Goal: Information Seeking & Learning: Learn about a topic

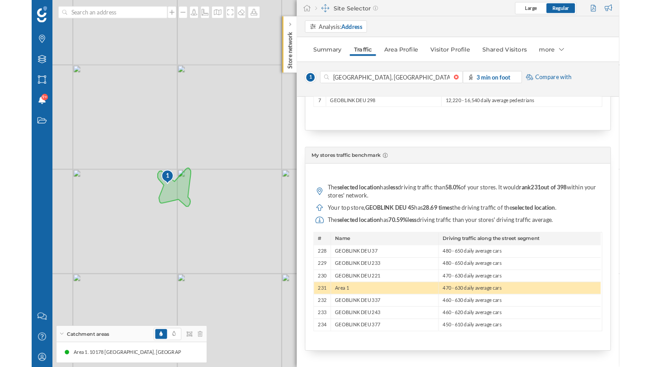
scroll to position [832, 0]
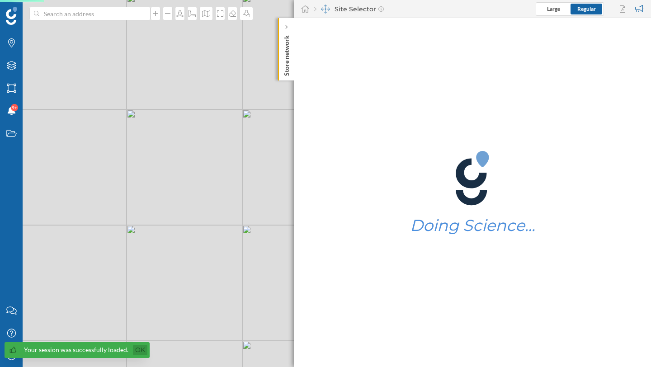
click at [139, 348] on link "Ok" at bounding box center [140, 350] width 14 height 10
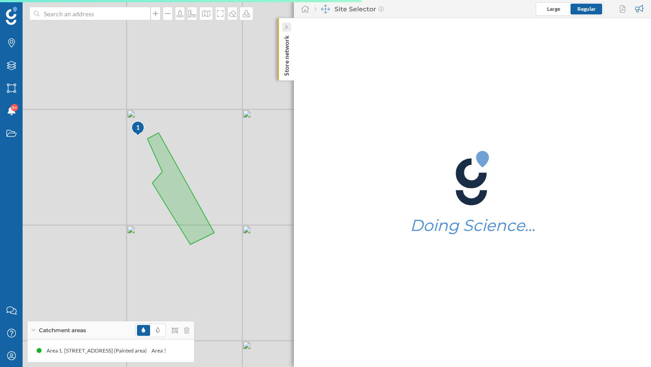
click at [285, 29] on icon at bounding box center [286, 27] width 3 height 5
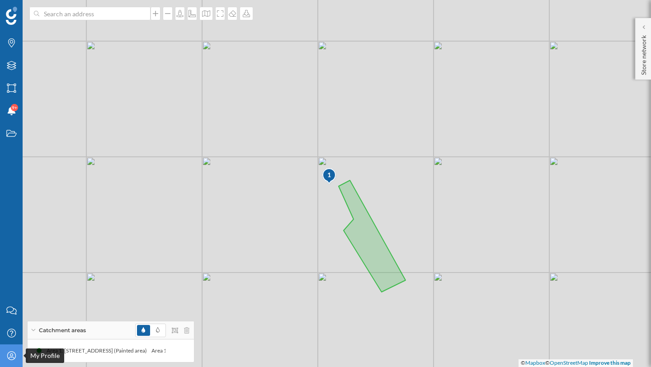
click at [9, 356] on icon "My Profile" at bounding box center [11, 355] width 11 height 9
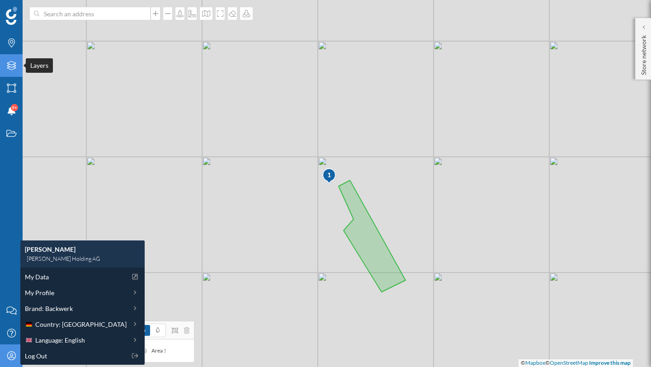
click at [15, 64] on icon "Layers" at bounding box center [11, 65] width 11 height 9
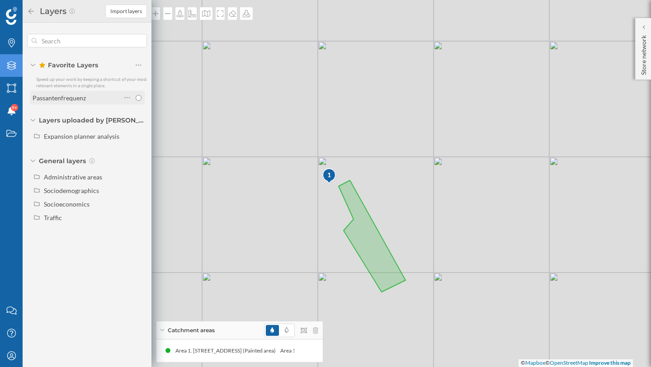
click at [60, 99] on div "Passantenfrequenz" at bounding box center [59, 98] width 53 height 8
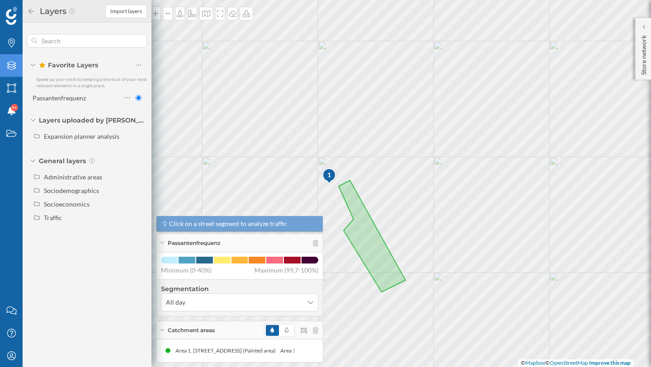
click at [60, 99] on div "Passantenfrequenz" at bounding box center [59, 98] width 53 height 8
click at [139, 99] on input "radio" at bounding box center [139, 98] width 6 height 6
click at [137, 98] on input "radio" at bounding box center [139, 98] width 6 height 6
click at [94, 97] on div "Passantenfrequenz" at bounding box center [77, 97] width 89 height 9
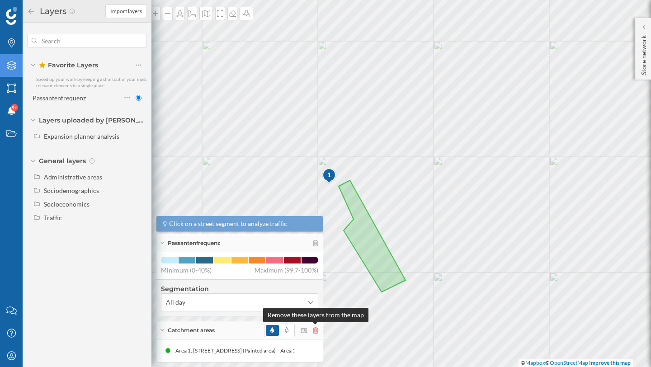
click at [314, 332] on icon at bounding box center [315, 330] width 5 height 6
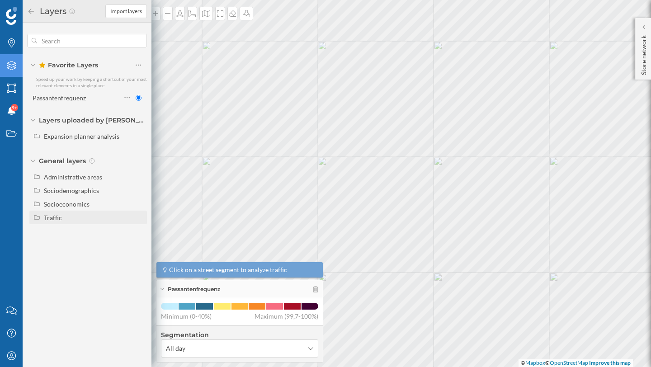
click at [81, 213] on div "Traffic" at bounding box center [94, 217] width 100 height 9
click at [6, 354] on icon "My Profile" at bounding box center [11, 355] width 11 height 9
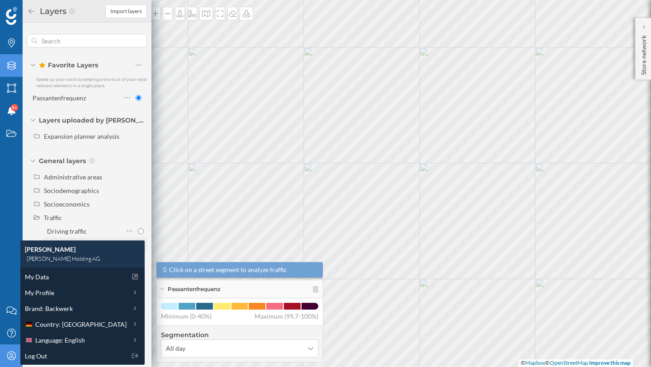
click at [141, 245] on input "Footfall" at bounding box center [141, 245] width 6 height 6
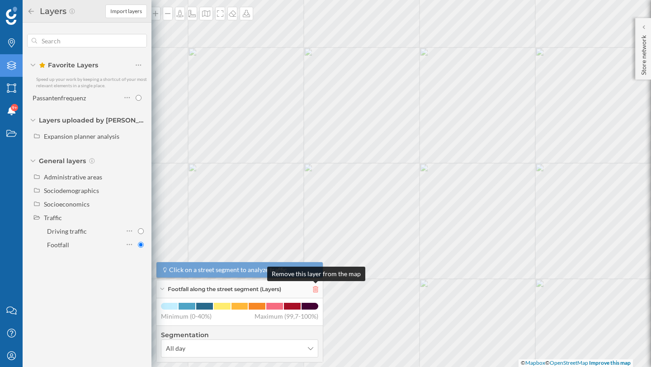
click at [314, 289] on icon at bounding box center [315, 289] width 5 height 6
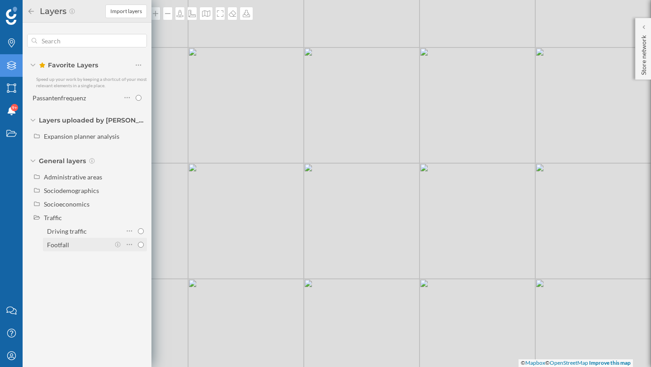
click at [141, 245] on input "Footfall" at bounding box center [141, 245] width 6 height 6
radio input "true"
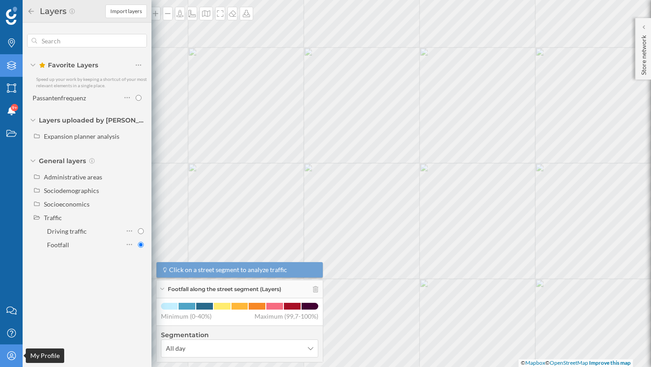
click at [11, 353] on icon at bounding box center [11, 355] width 9 height 9
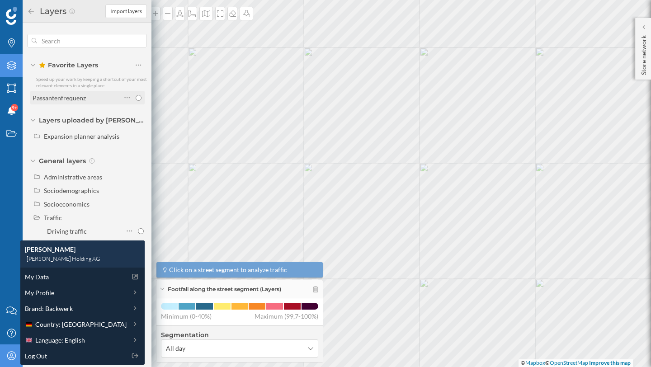
click at [136, 98] on input "radio" at bounding box center [139, 98] width 6 height 6
radio input "true"
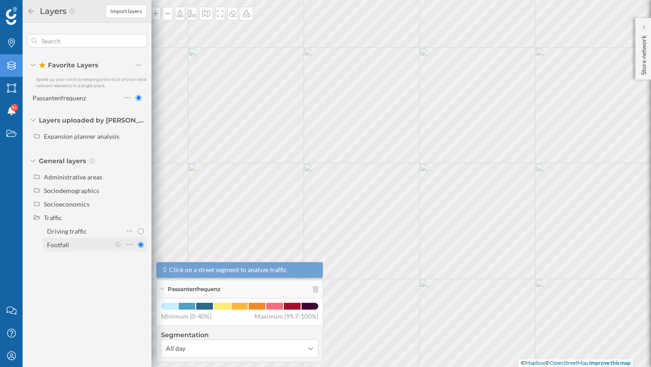
click at [141, 244] on input "Footfall" at bounding box center [141, 245] width 6 height 6
radio input "true"
click at [9, 355] on icon "My Profile" at bounding box center [11, 355] width 11 height 9
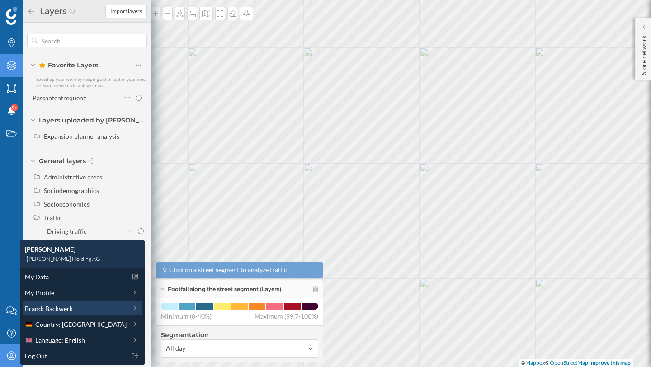
click at [49, 304] on span "Brand: Backwerk" at bounding box center [49, 308] width 48 height 9
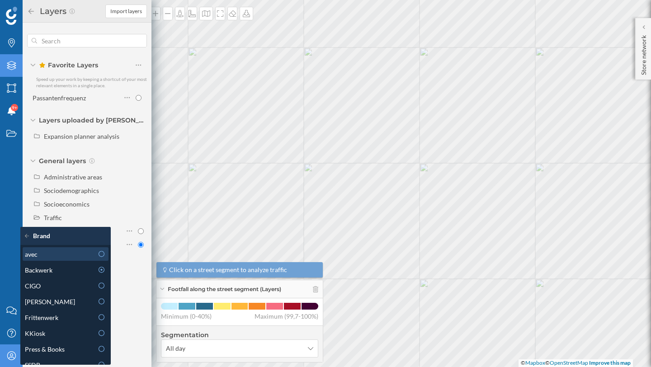
click at [74, 259] on div "avec" at bounding box center [66, 254] width 86 height 14
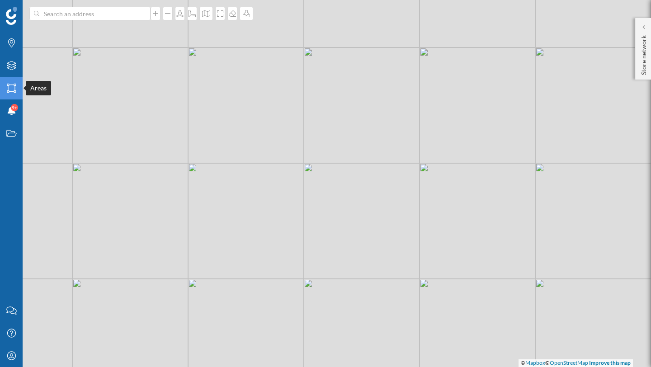
click at [13, 91] on icon "Areas" at bounding box center [11, 88] width 11 height 9
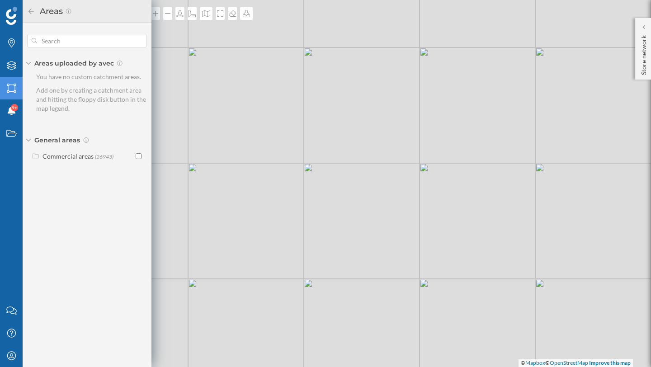
click at [13, 91] on icon "Areas" at bounding box center [11, 88] width 11 height 9
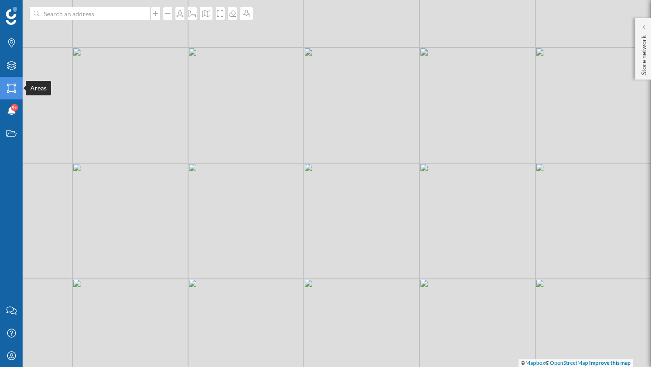
click at [13, 91] on icon "Areas" at bounding box center [11, 88] width 11 height 9
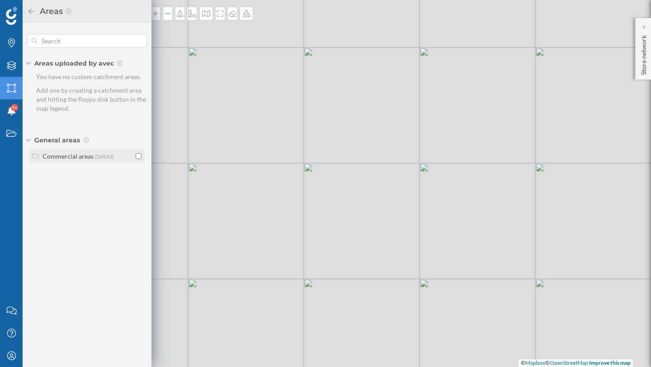
click at [49, 155] on div "Commercial areas" at bounding box center [67, 156] width 51 height 8
click at [4, 350] on div "My Profile" at bounding box center [11, 355] width 23 height 23
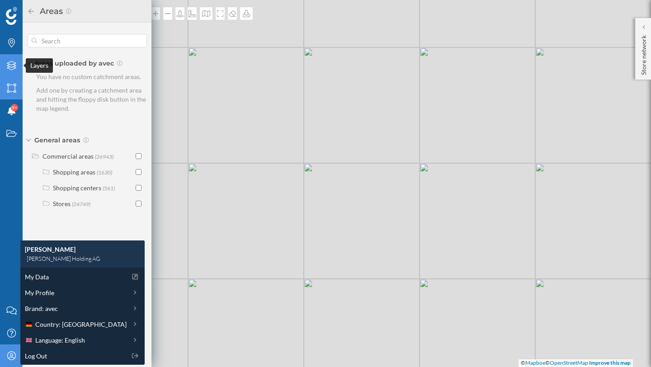
click at [15, 73] on div "Layers" at bounding box center [11, 65] width 23 height 23
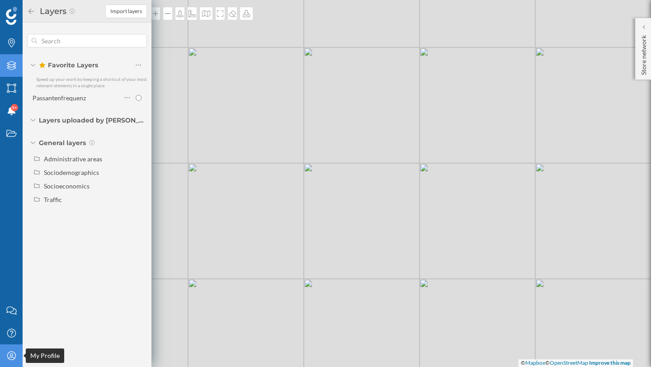
click at [5, 356] on div "My Profile" at bounding box center [11, 355] width 23 height 23
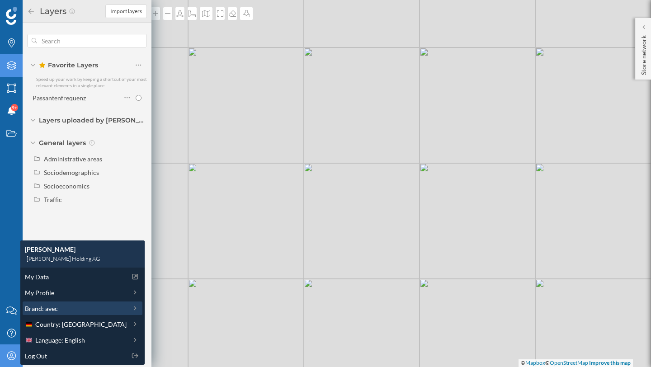
click at [51, 308] on span "Brand: avec" at bounding box center [41, 308] width 33 height 9
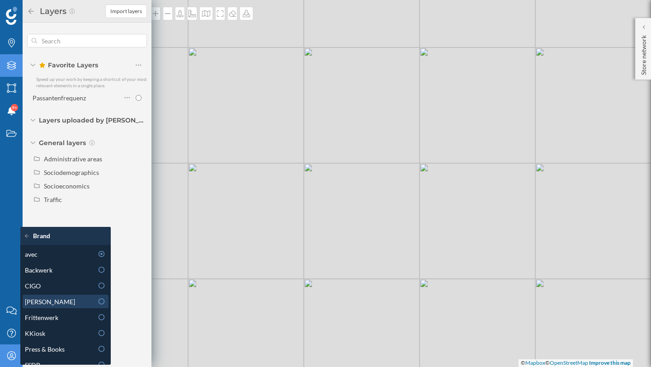
click at [70, 298] on div "Ditsch" at bounding box center [59, 301] width 68 height 9
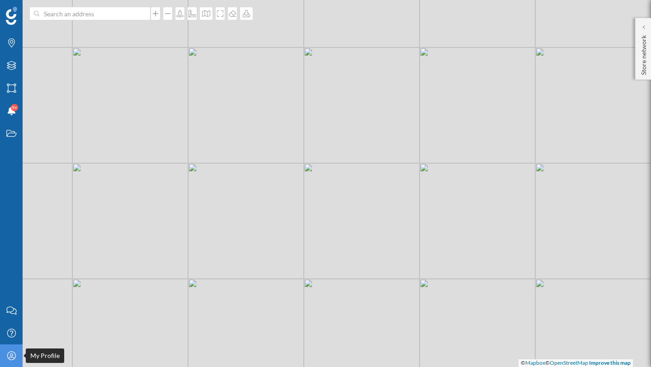
click at [9, 355] on icon "My Profile" at bounding box center [11, 355] width 11 height 9
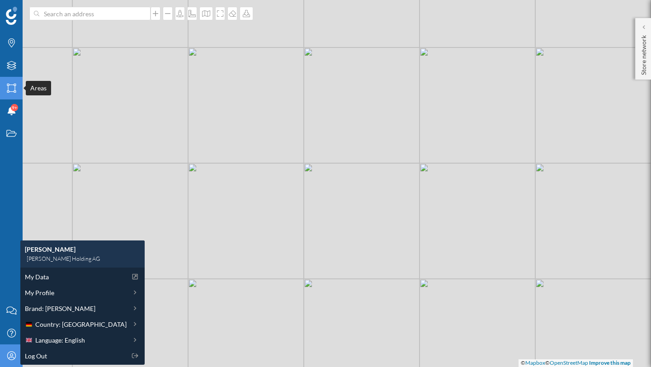
click at [15, 93] on div "Areas" at bounding box center [11, 88] width 23 height 23
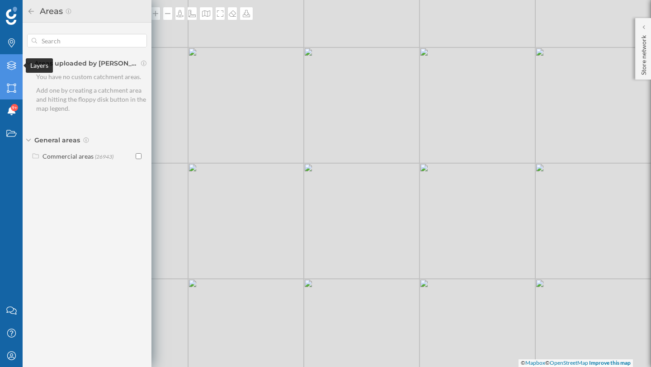
click at [4, 65] on div "Layers" at bounding box center [11, 65] width 23 height 23
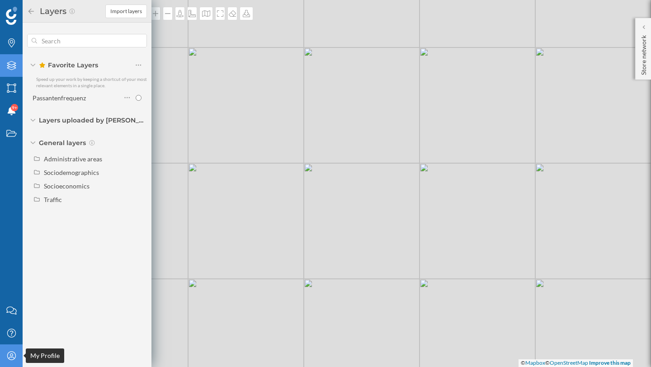
click at [14, 357] on icon "My Profile" at bounding box center [11, 355] width 11 height 9
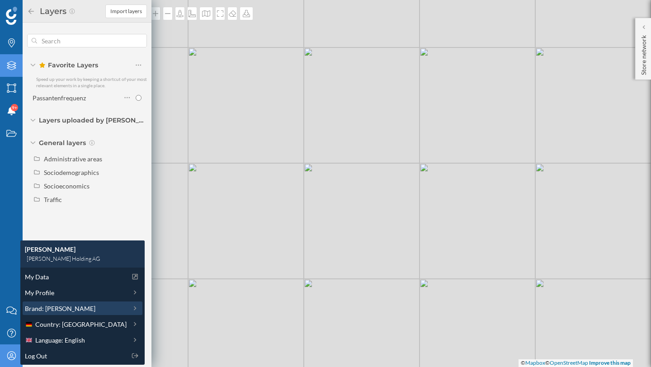
click at [44, 305] on span "Brand: Ditsch" at bounding box center [60, 308] width 70 height 9
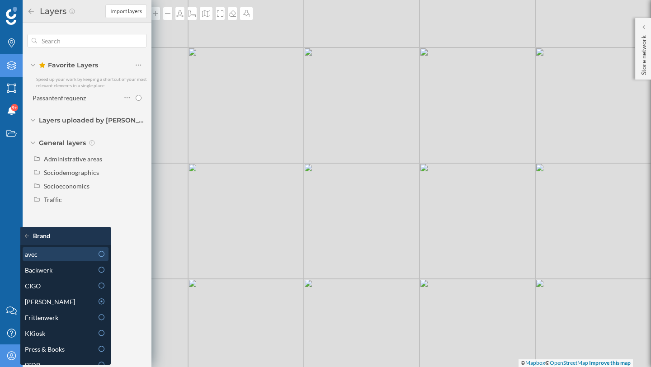
click at [62, 256] on div "avec" at bounding box center [59, 253] width 68 height 9
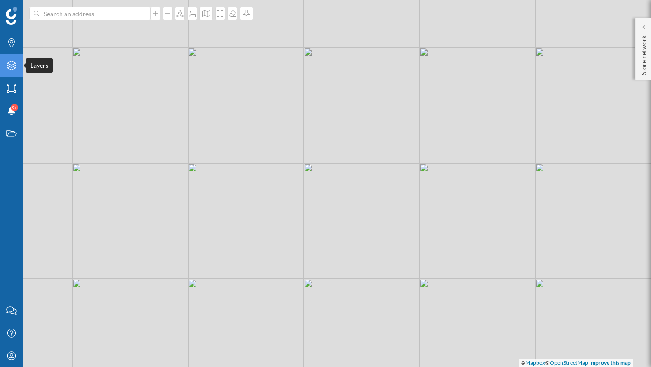
click at [18, 63] on div "Layers" at bounding box center [11, 65] width 23 height 23
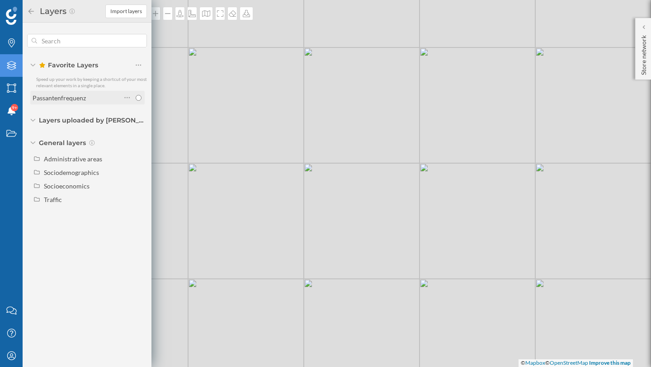
click at [49, 93] on label "Passantenfrequenz" at bounding box center [59, 97] width 53 height 9
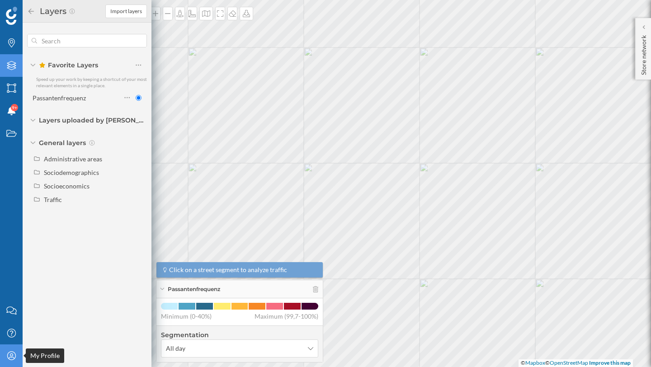
click at [9, 358] on icon "My Profile" at bounding box center [11, 355] width 11 height 9
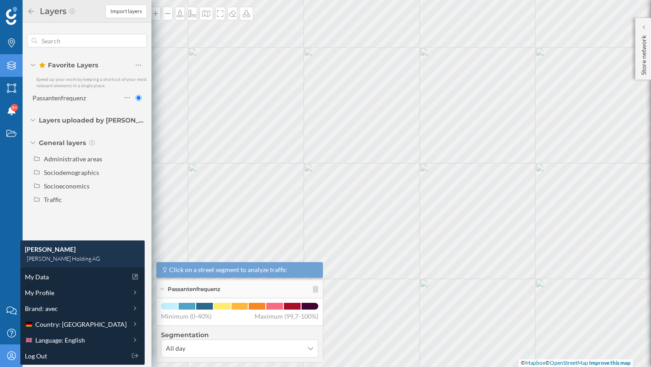
click at [164, 287] on div "Passantenfrequenz" at bounding box center [239, 289] width 166 height 18
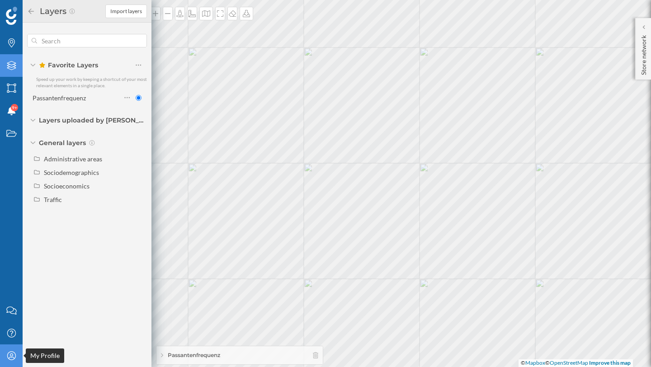
click at [12, 350] on div "My Profile" at bounding box center [11, 355] width 23 height 23
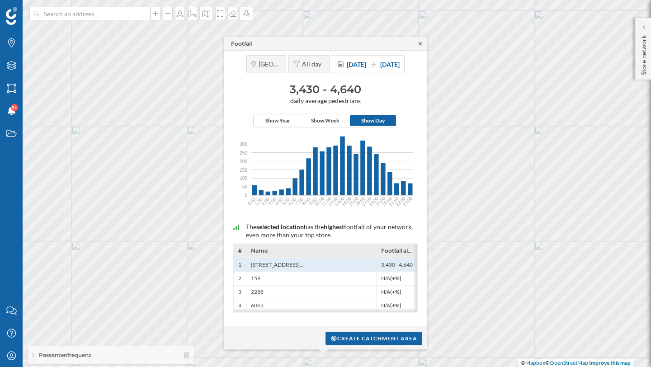
click at [417, 43] on icon at bounding box center [420, 43] width 7 height 5
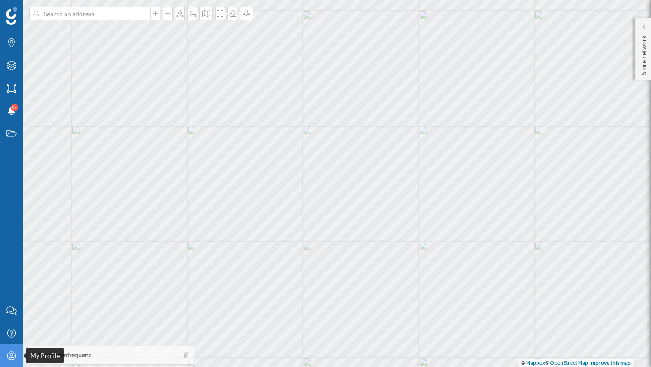
click at [7, 355] on icon at bounding box center [11, 355] width 9 height 9
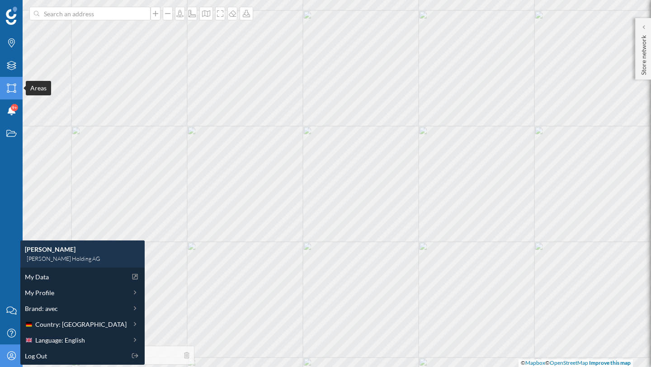
click at [14, 89] on icon at bounding box center [11, 88] width 9 height 9
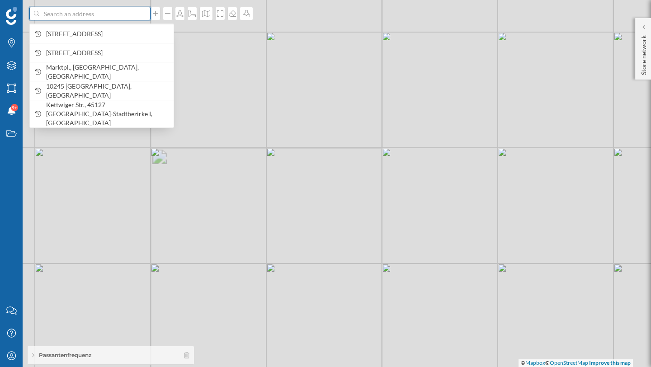
click at [118, 15] on input at bounding box center [89, 14] width 101 height 14
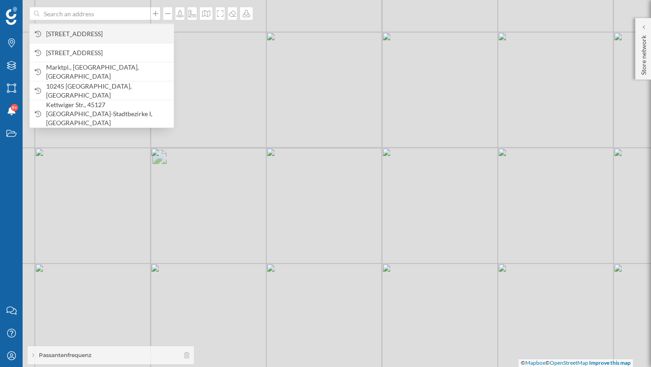
click at [113, 31] on span "Friedrichstraße, 10 Berlin, Germany" at bounding box center [107, 33] width 123 height 9
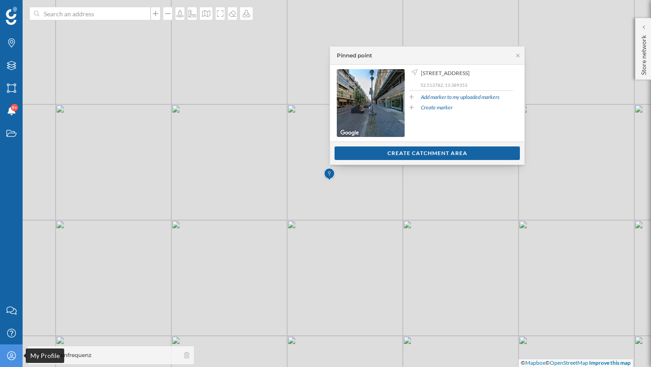
click at [10, 358] on icon "My Profile" at bounding box center [11, 355] width 11 height 9
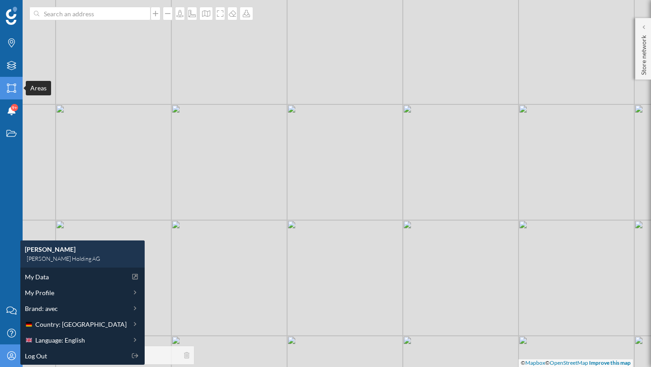
click at [12, 86] on icon "Areas" at bounding box center [11, 88] width 11 height 9
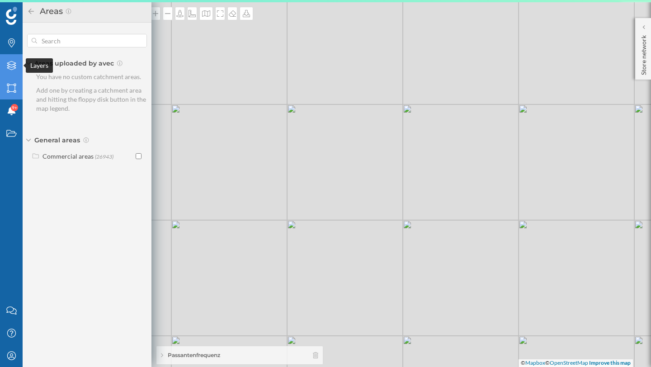
click at [15, 66] on icon "Layers" at bounding box center [11, 65] width 11 height 9
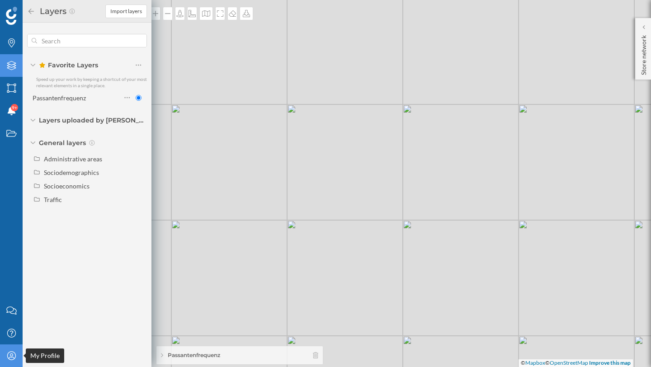
click at [14, 356] on icon "My Profile" at bounding box center [11, 355] width 11 height 9
